Goal: Navigation & Orientation: Understand site structure

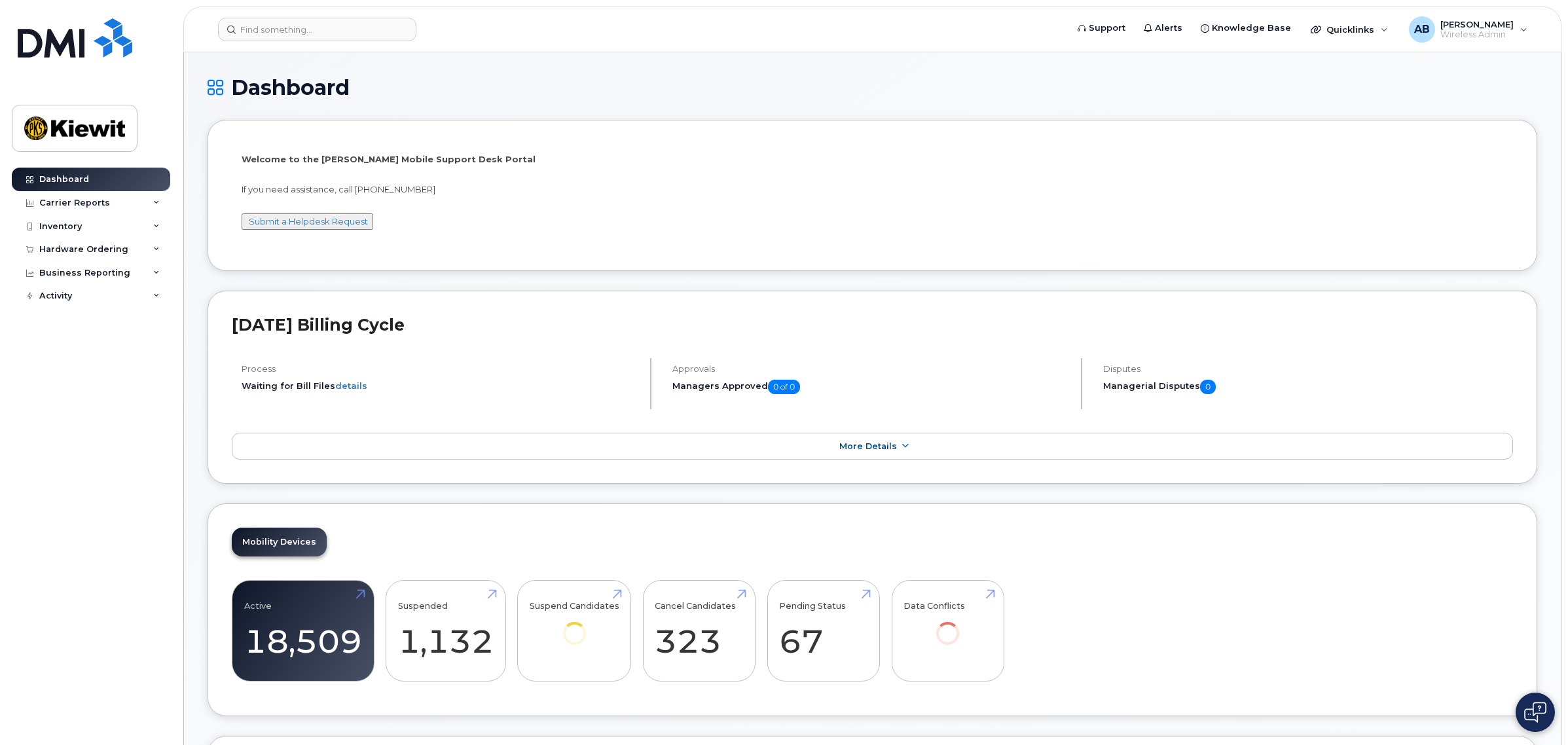
click at [705, 87] on h1 "Dashboard" at bounding box center [873, 87] width 1330 height 23
click at [1122, 34] on span "Support" at bounding box center [1107, 28] width 37 height 13
click at [1374, 24] on span "Quicklinks" at bounding box center [1350, 29] width 48 height 10
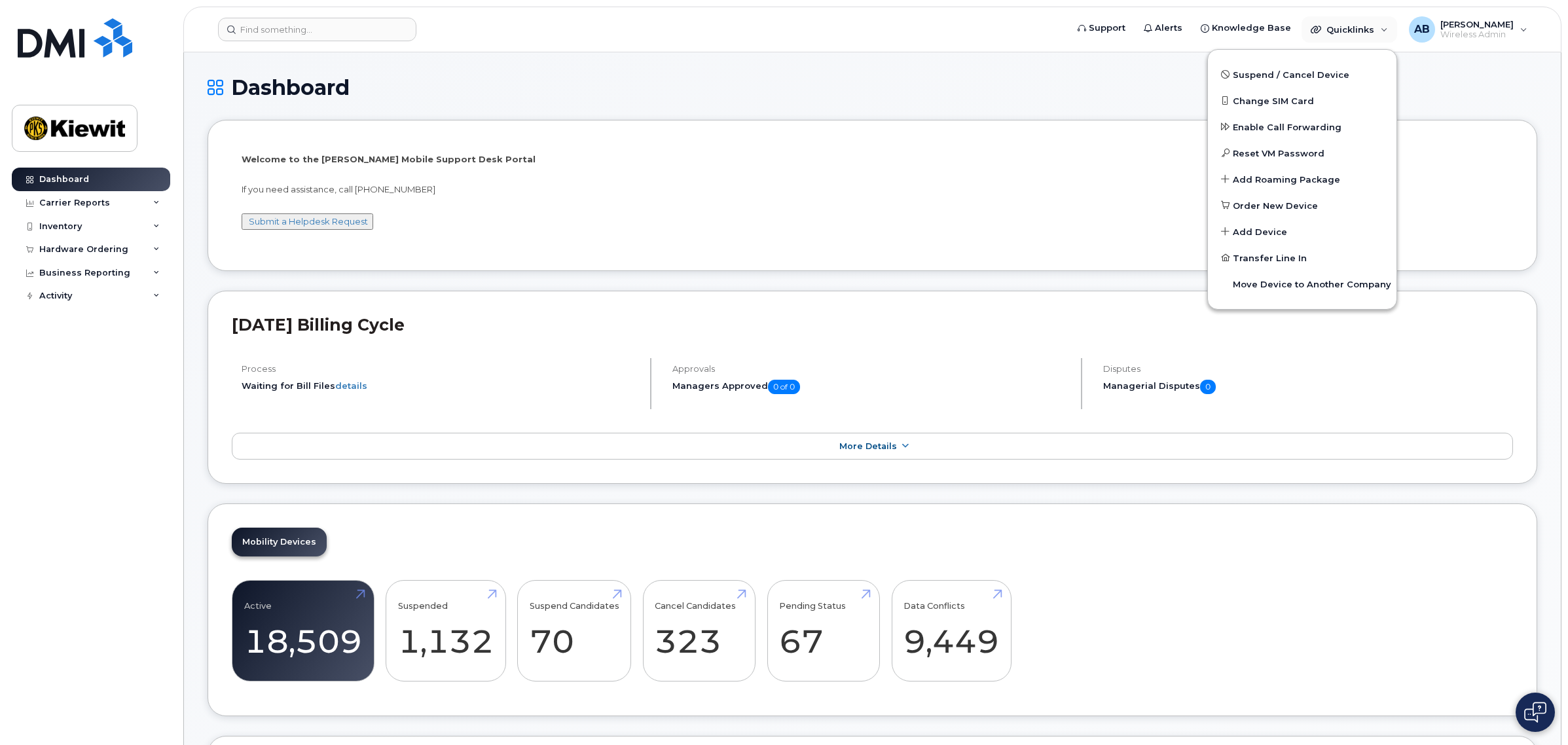
click at [1037, 84] on h1 "Dashboard" at bounding box center [873, 87] width 1330 height 23
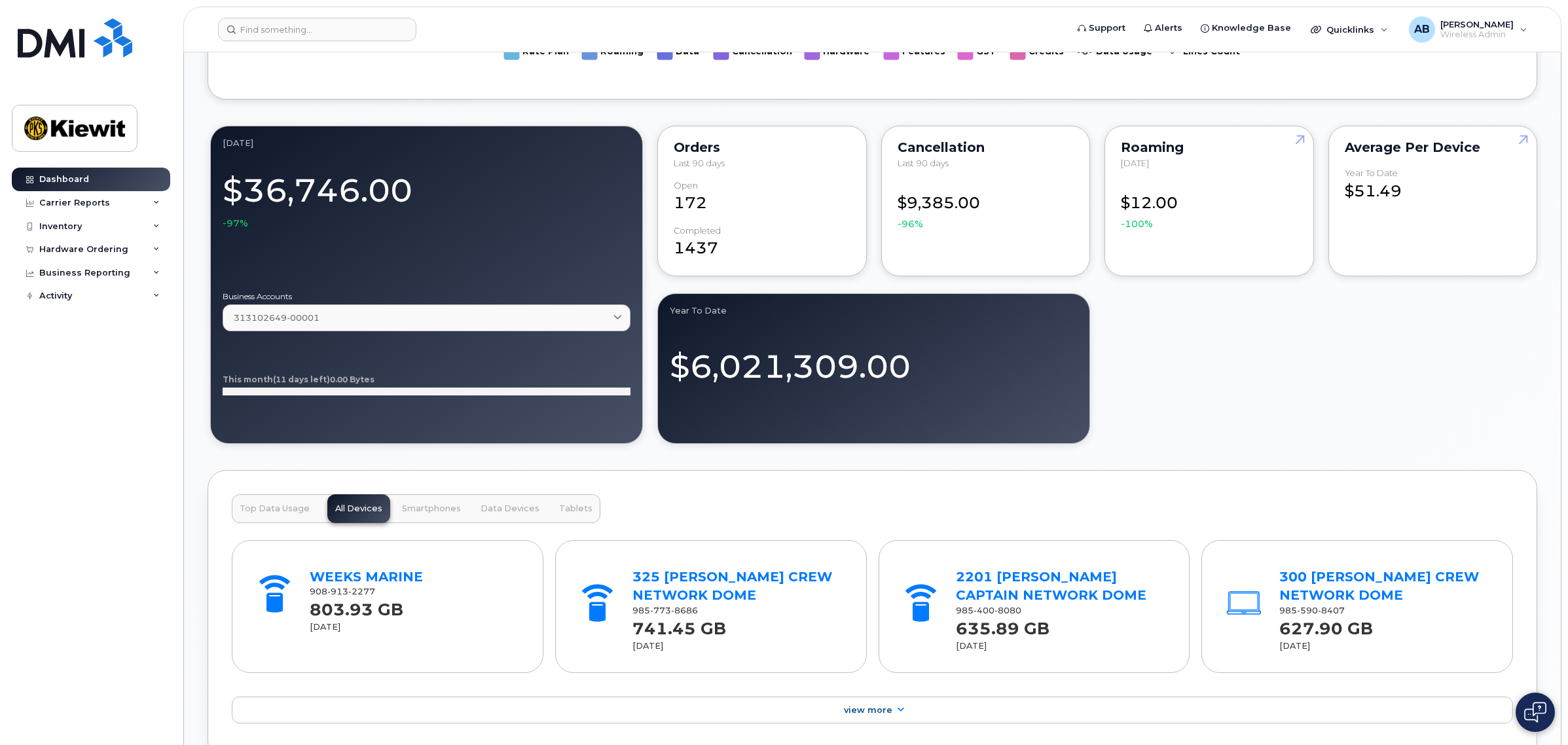
scroll to position [1064, 0]
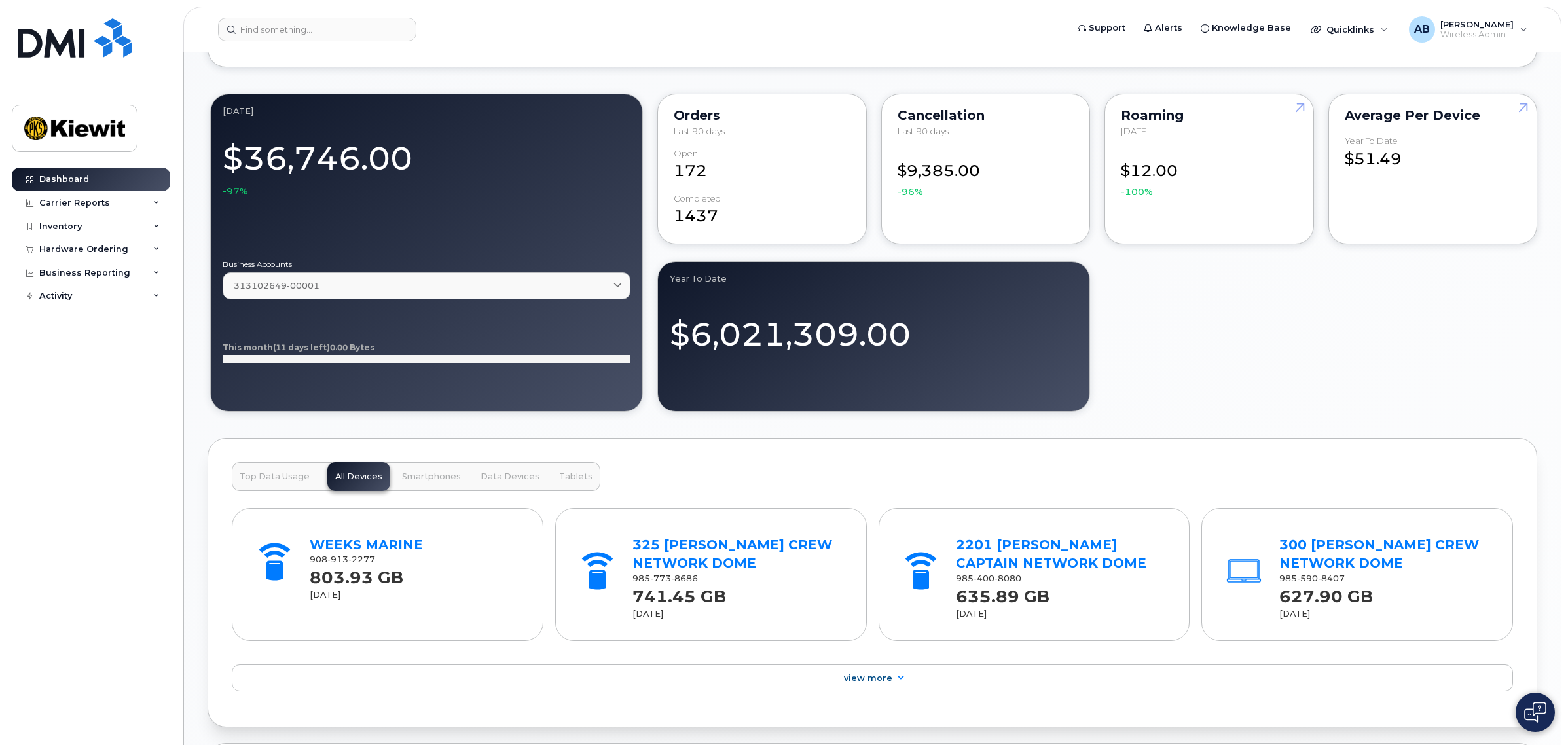
click at [1529, 722] on img at bounding box center [1536, 712] width 22 height 21
click at [1525, 706] on button at bounding box center [1536, 713] width 40 height 40
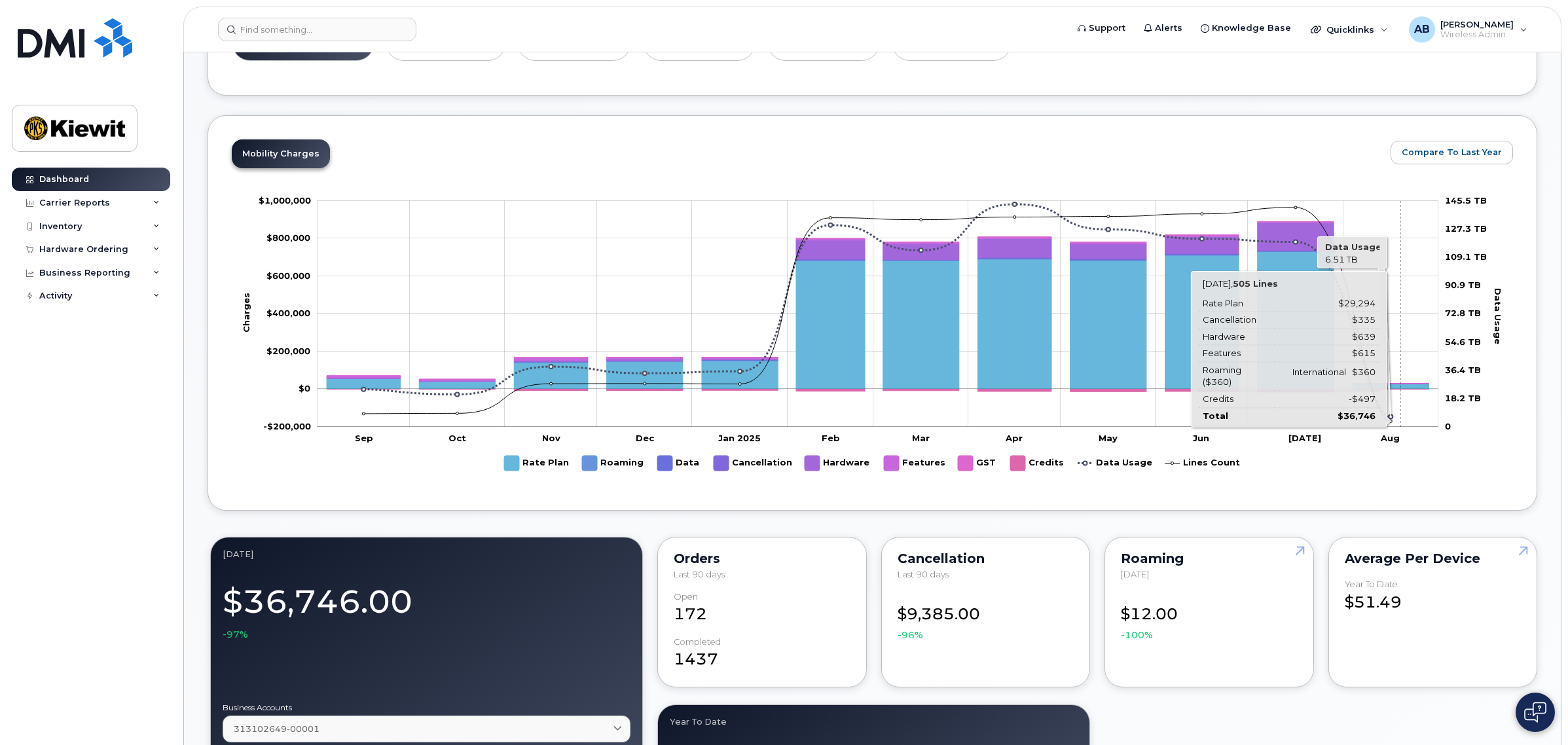
scroll to position [573, 0]
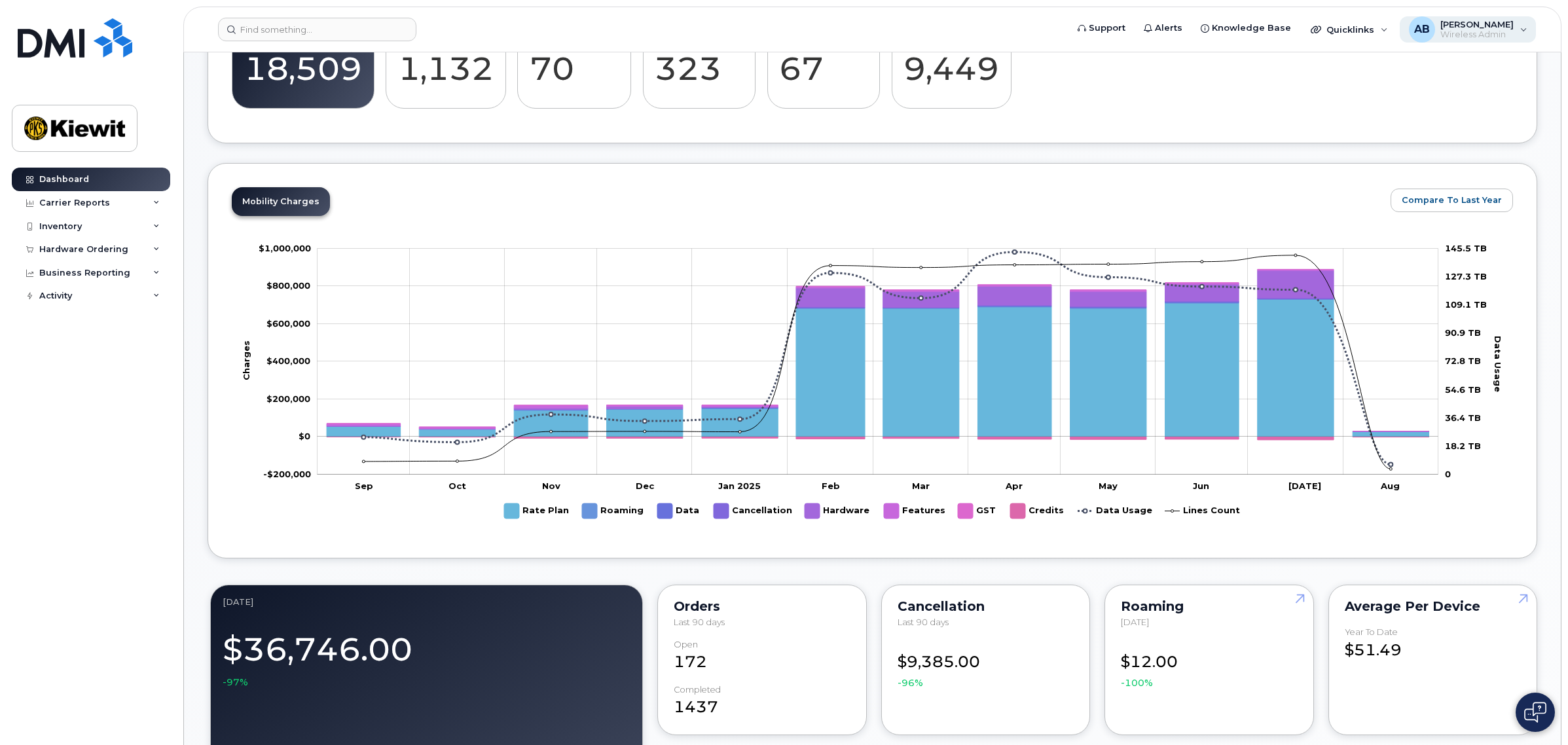
click at [1494, 29] on span "Wireless Admin" at bounding box center [1477, 34] width 73 height 10
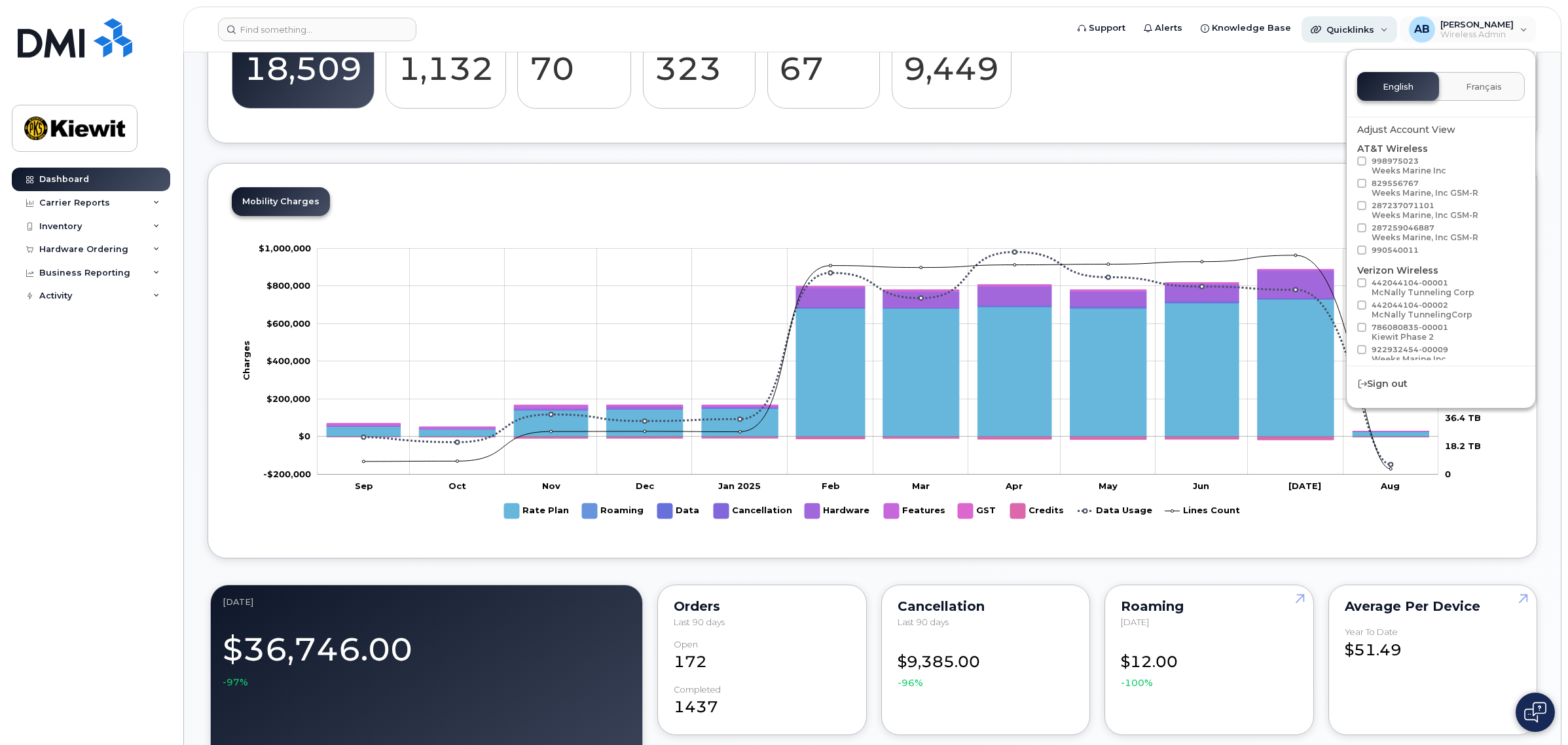
click at [1374, 33] on span "Quicklinks" at bounding box center [1350, 29] width 48 height 10
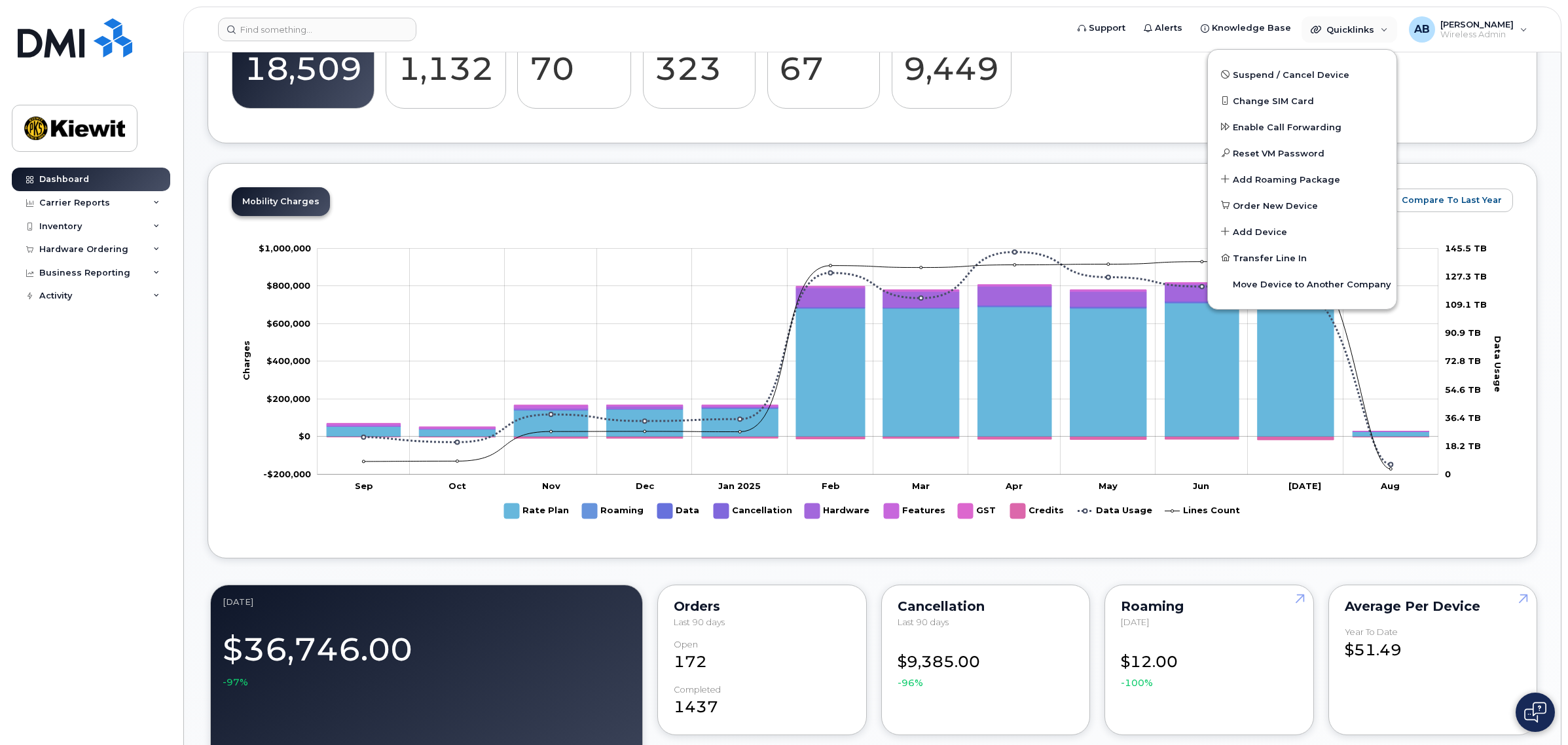
click at [1164, 61] on div "Active 18,509 Suspended 1,132 Suspend Candidates 70 Cancel Candidates 323 Pendi…" at bounding box center [873, 63] width 1282 height 112
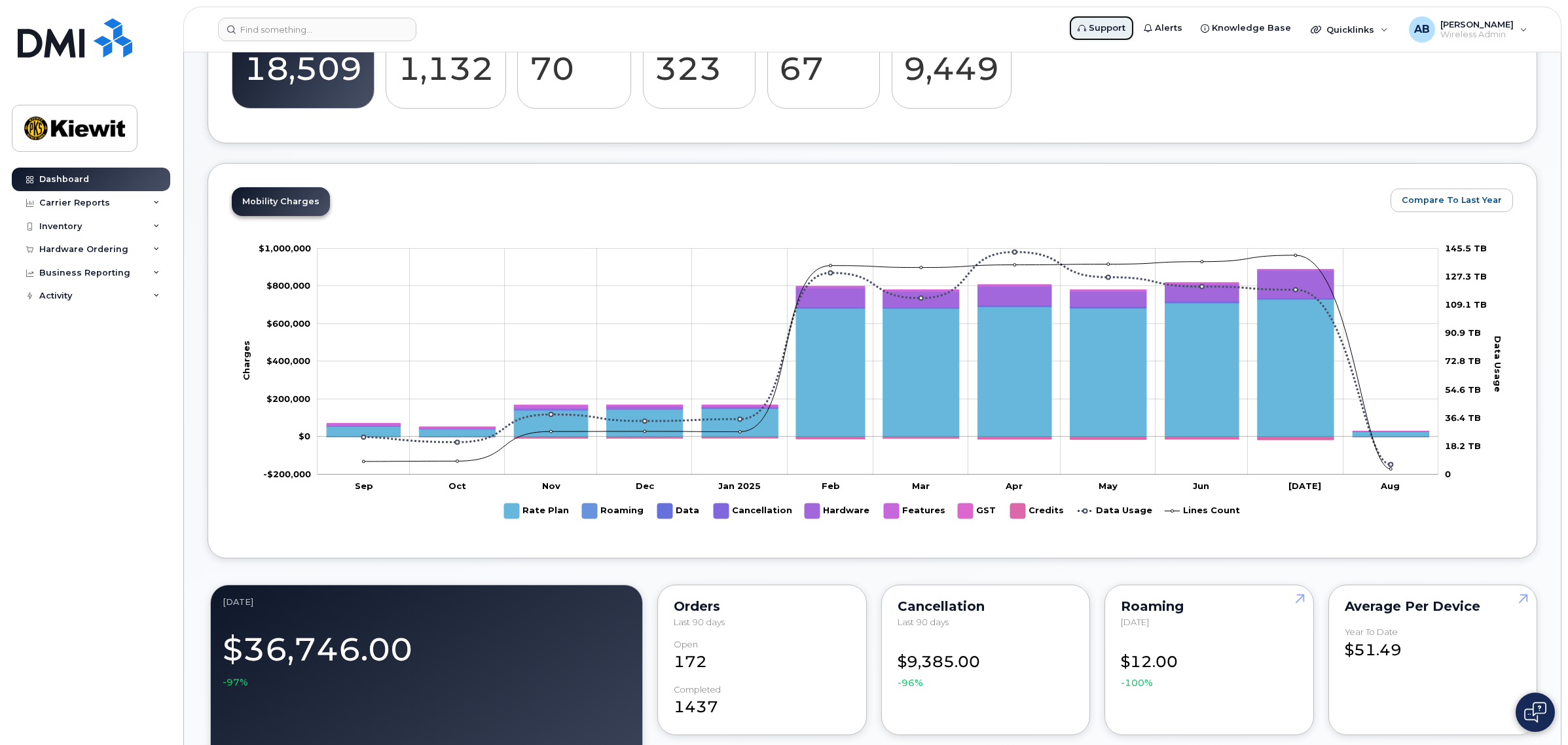
click at [1117, 23] on span "Support" at bounding box center [1107, 28] width 37 height 13
